Goal: Transaction & Acquisition: Purchase product/service

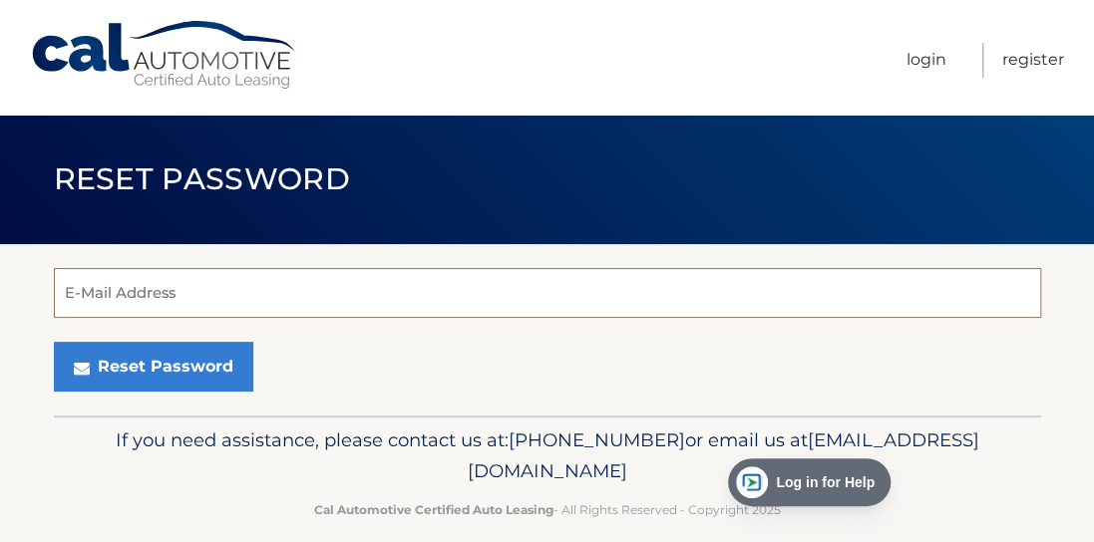
click at [153, 299] on input "E-Mail Address" at bounding box center [547, 293] width 987 height 50
type input "bridgettemadden21@gmail.com"
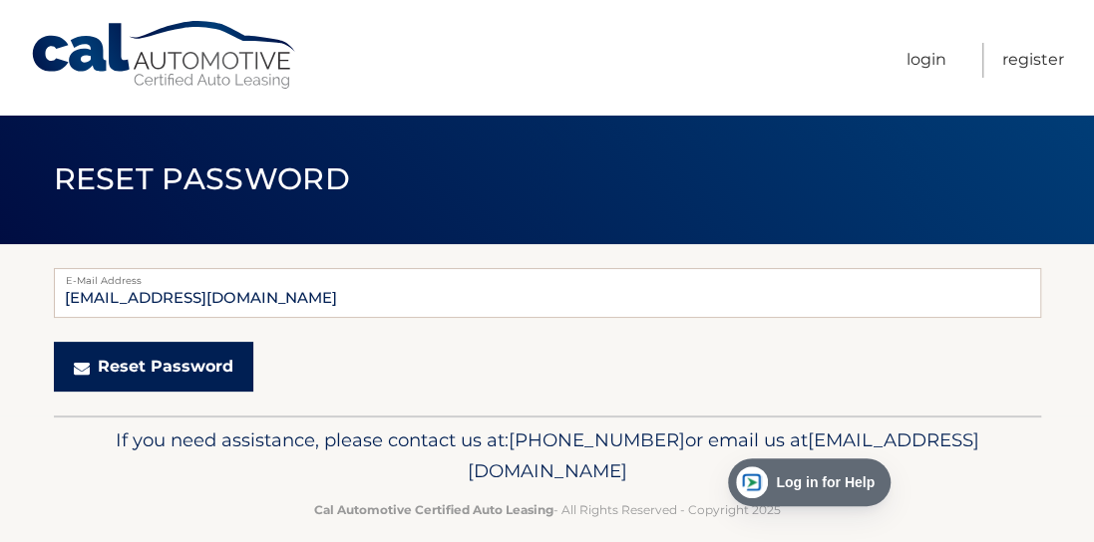
click at [143, 371] on button "Reset Password" at bounding box center [153, 367] width 199 height 50
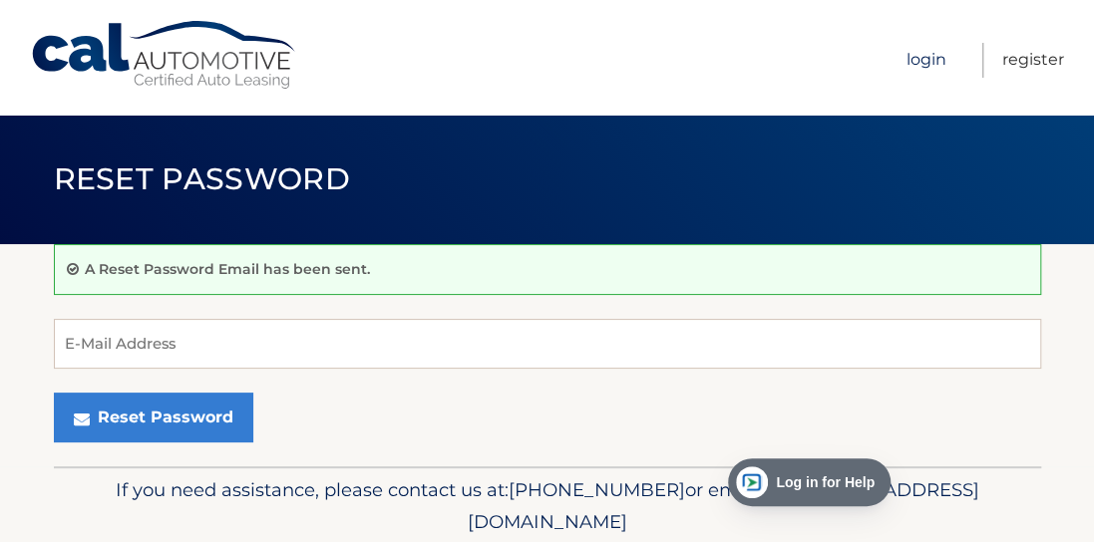
click at [935, 58] on link "Login" at bounding box center [926, 60] width 40 height 35
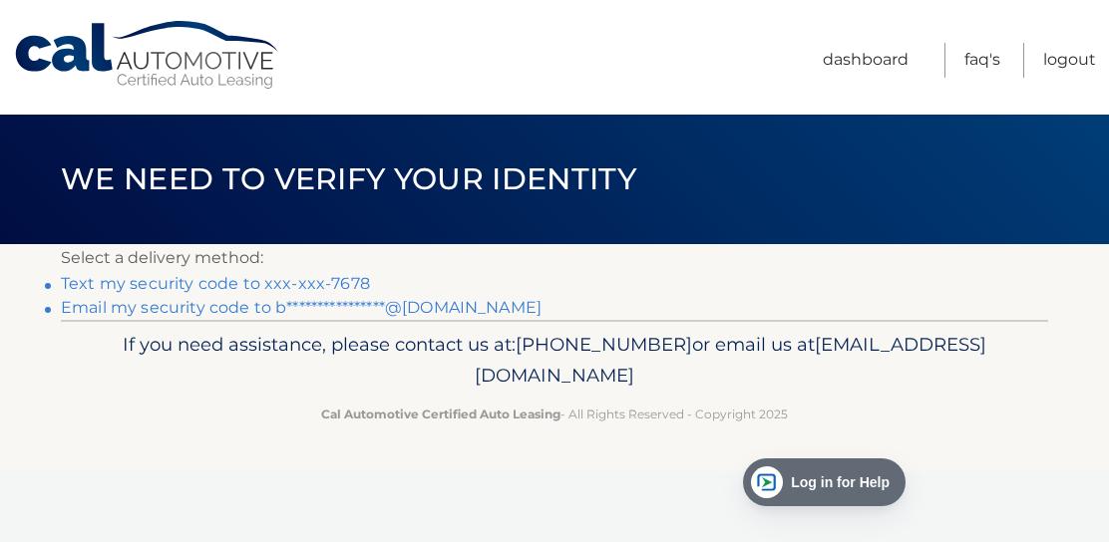
click at [203, 285] on link "Text my security code to xxx-xxx-7678" at bounding box center [215, 283] width 309 height 19
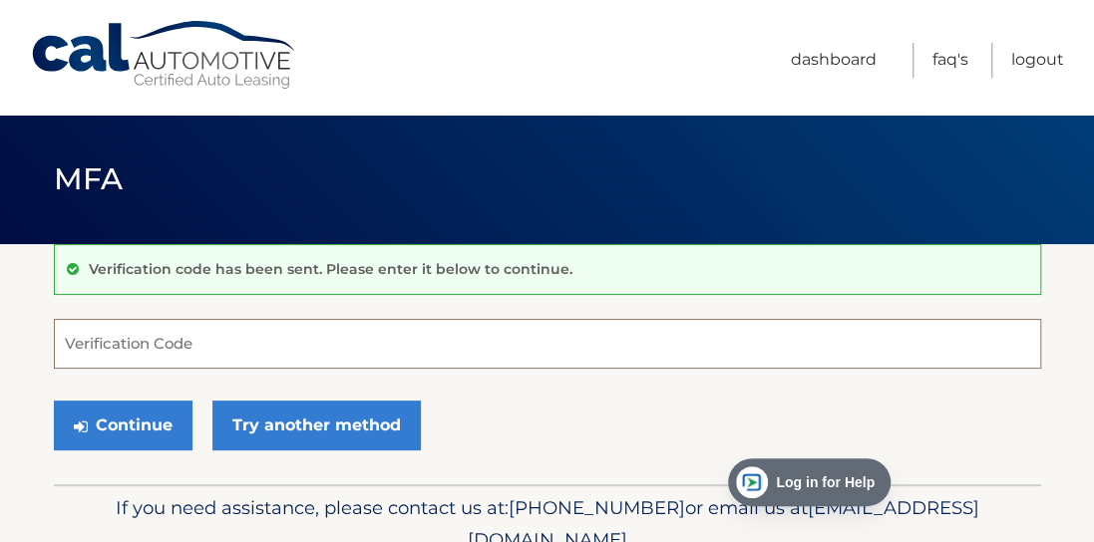
click at [270, 355] on input "Verification Code" at bounding box center [547, 344] width 987 height 50
type input "3"
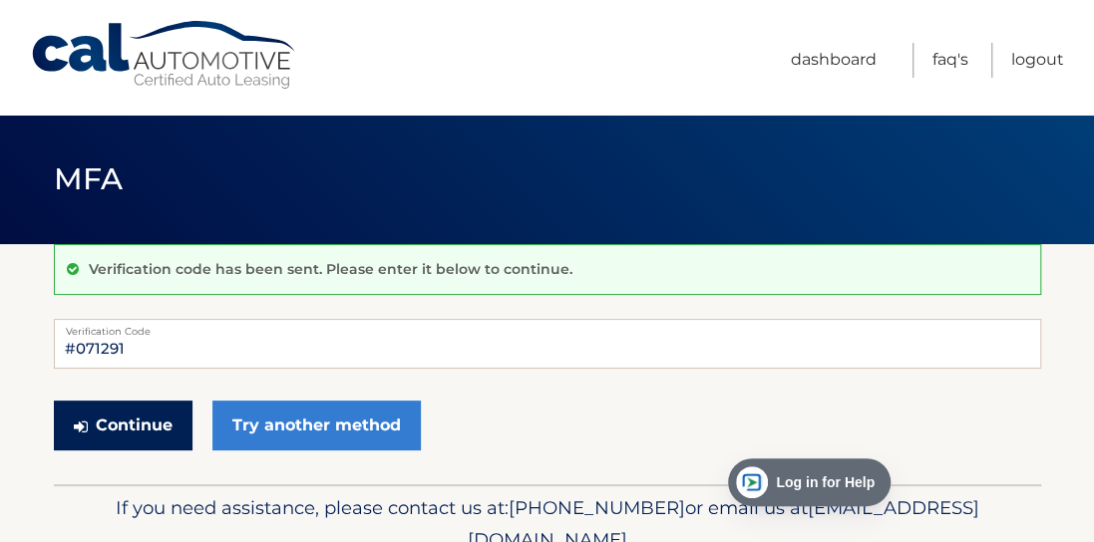
click at [136, 429] on button "Continue" at bounding box center [123, 426] width 139 height 50
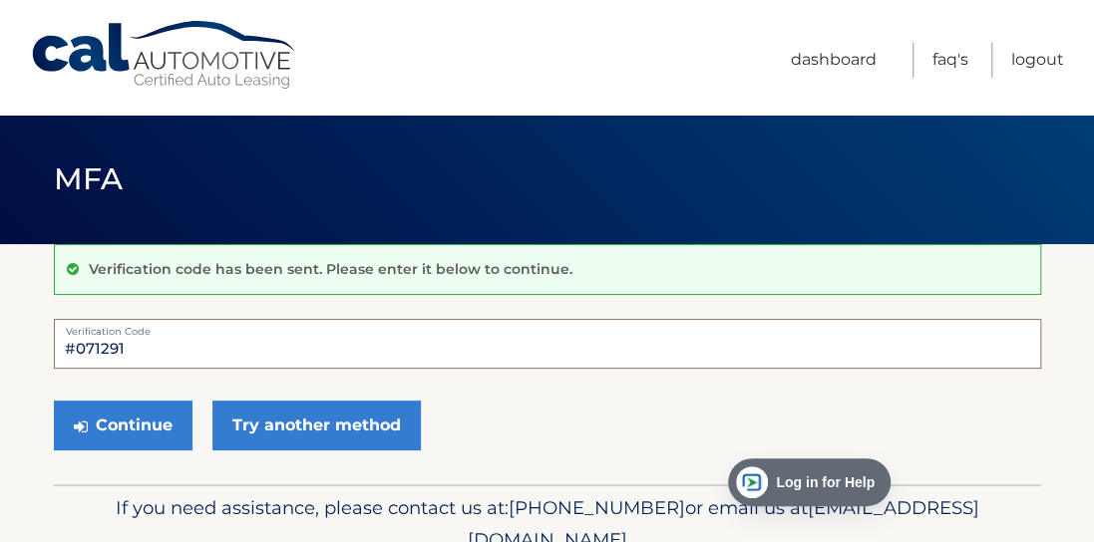
click at [76, 346] on input "#071291" at bounding box center [547, 344] width 987 height 50
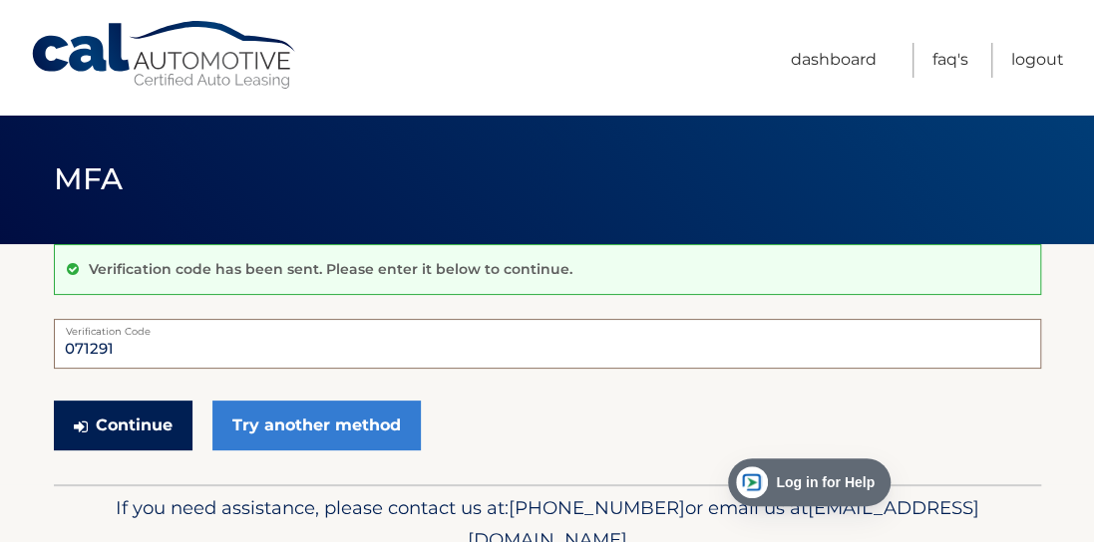
type input "071291"
click at [143, 417] on button "Continue" at bounding box center [123, 426] width 139 height 50
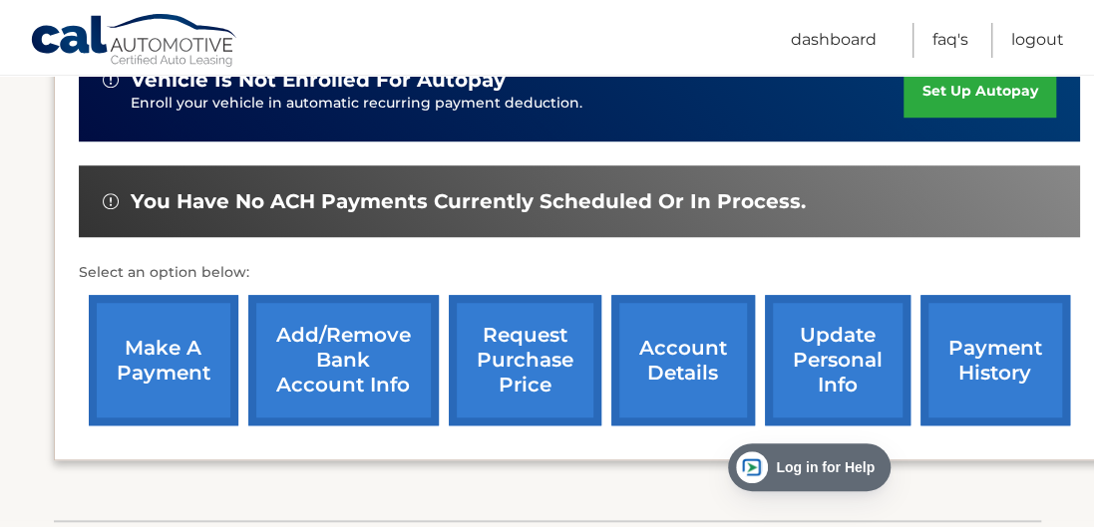
scroll to position [569, 0]
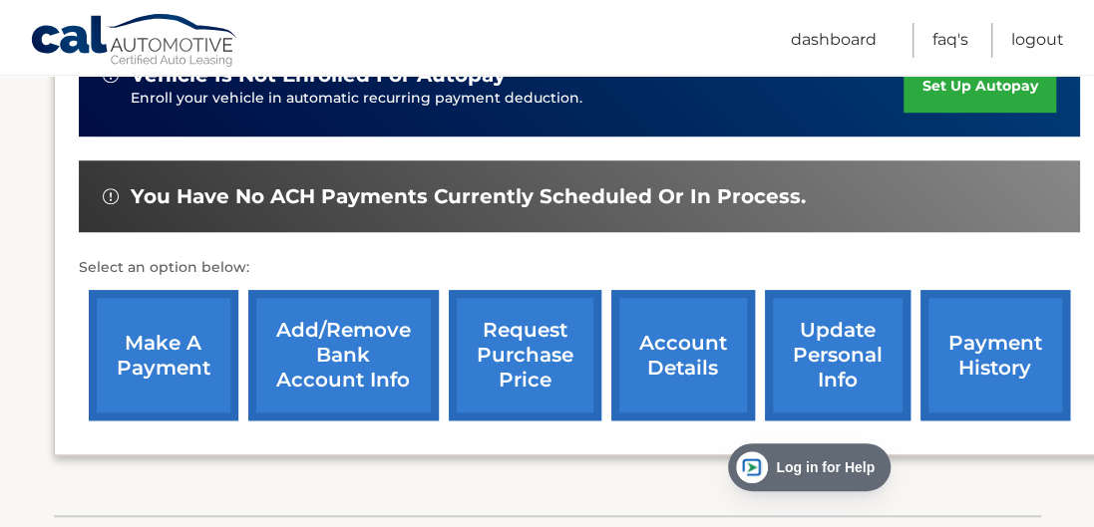
click at [142, 318] on link "make a payment" at bounding box center [164, 355] width 150 height 131
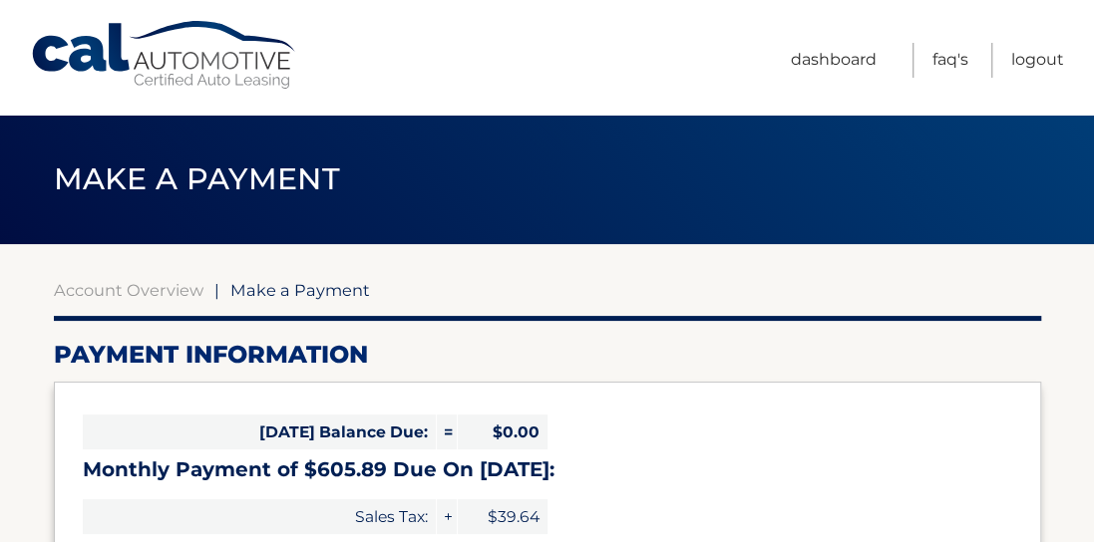
select select "ZTUxNmE3OGQtM2Q0ZC00ZDNlLTkwMjItYzEwZmVlZTkzMjU5"
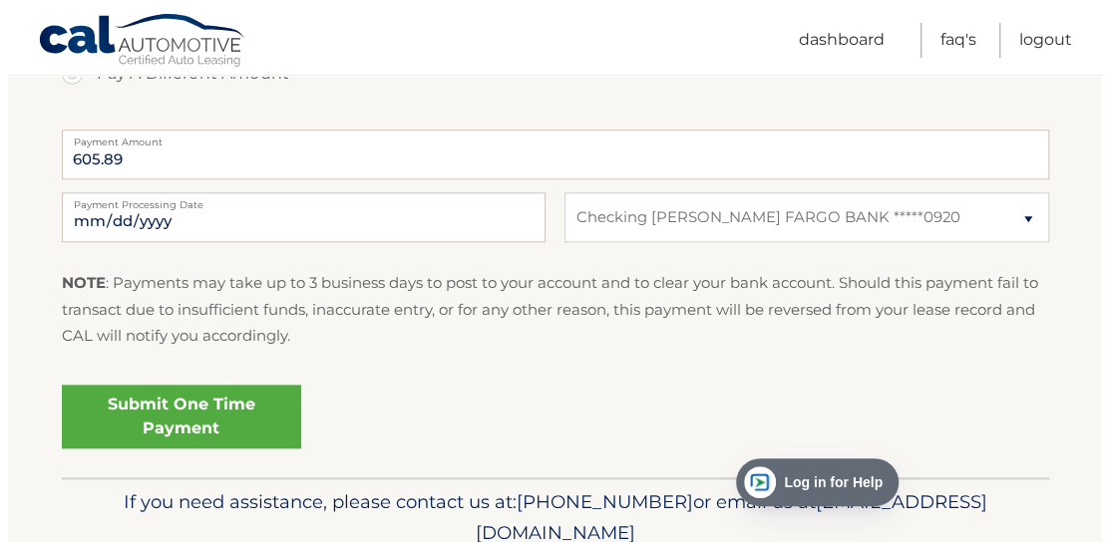
scroll to position [800, 0]
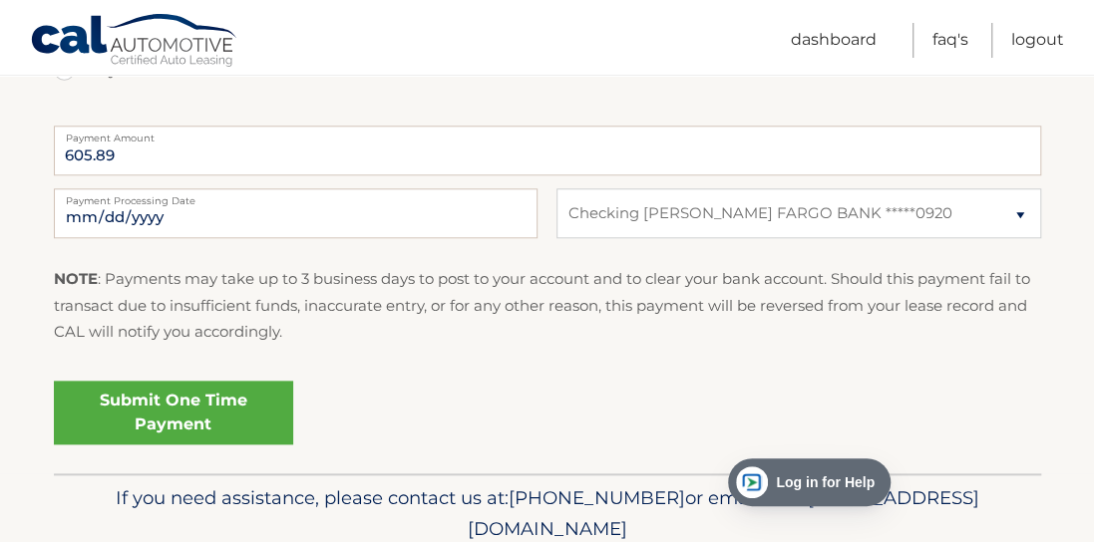
click at [146, 410] on link "Submit One Time Payment" at bounding box center [173, 413] width 239 height 64
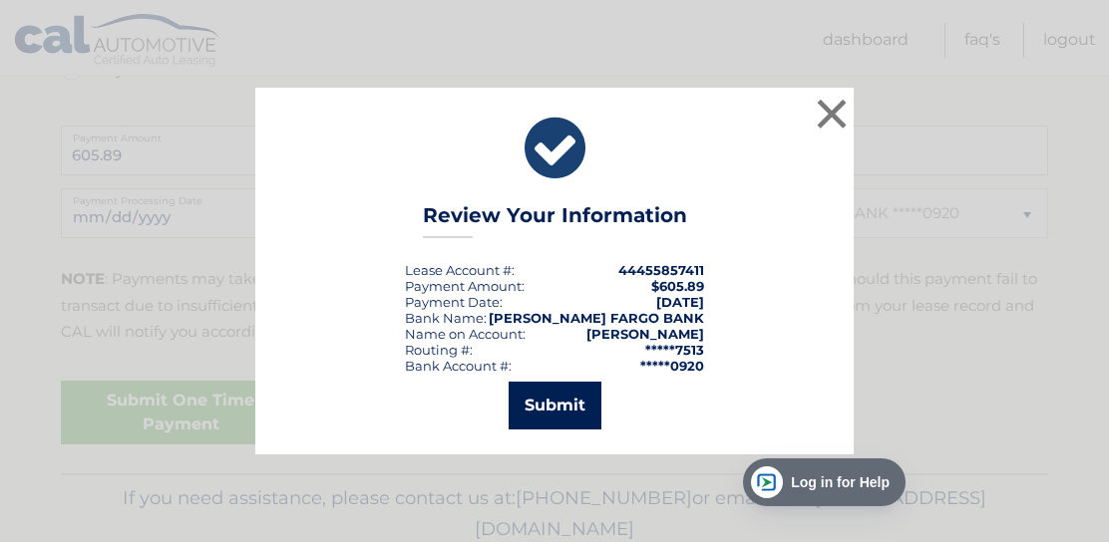
click at [555, 405] on button "Submit" at bounding box center [554, 406] width 93 height 48
